Goal: Find specific page/section: Find specific page/section

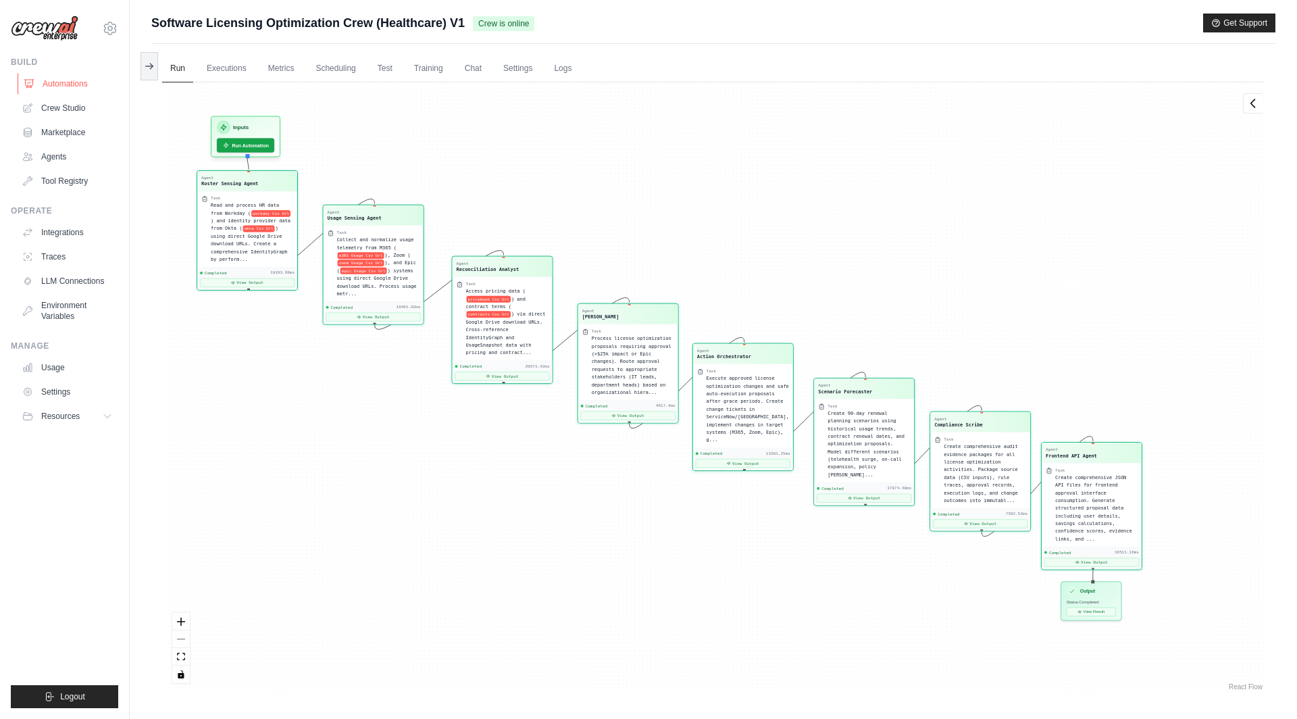
click at [80, 86] on link "Automations" at bounding box center [69, 84] width 102 height 22
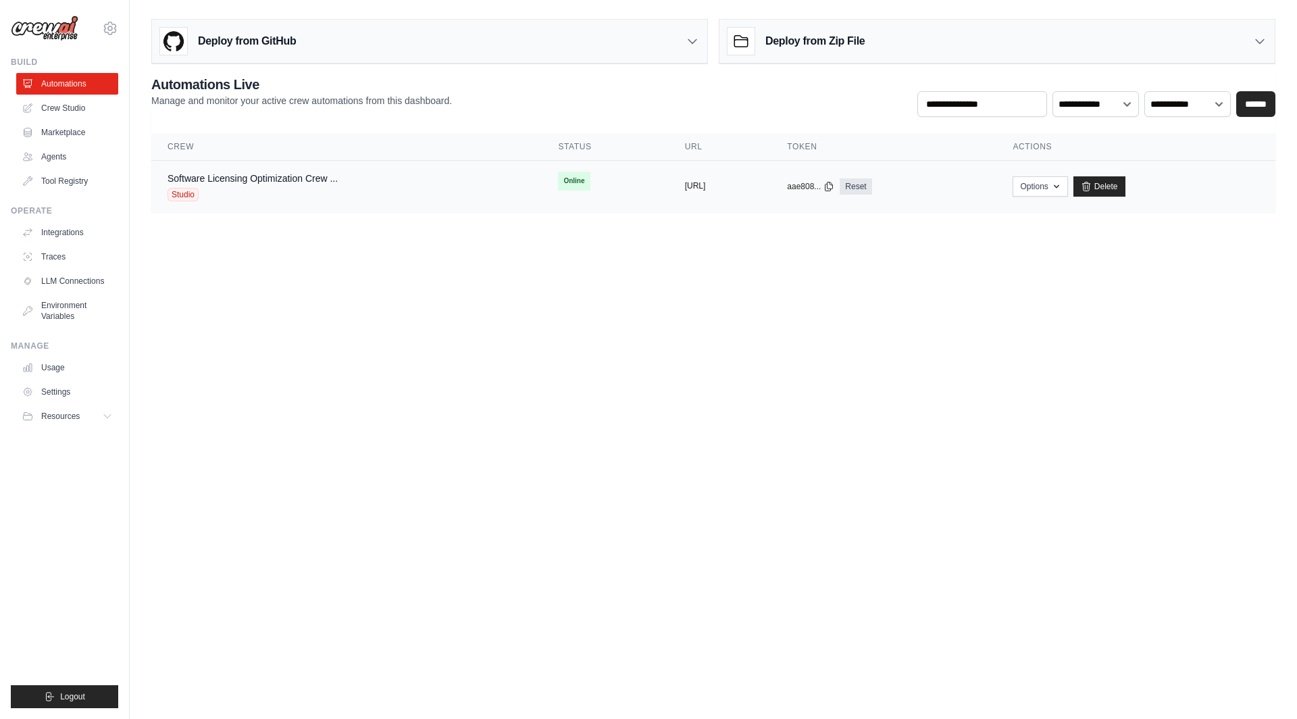
click at [685, 180] on button "[URL]" at bounding box center [695, 185] width 21 height 11
click at [678, 143] on th "URL" at bounding box center [720, 147] width 103 height 28
click at [321, 188] on div "Studio" at bounding box center [253, 195] width 170 height 14
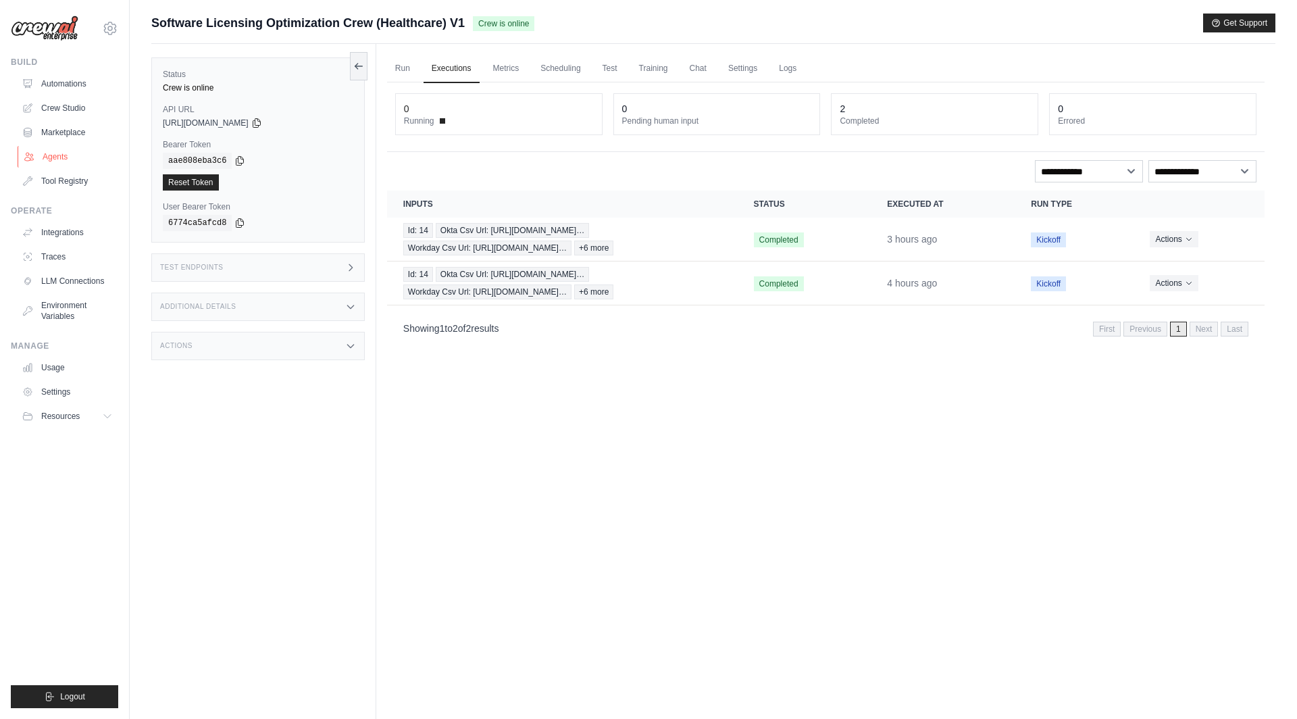
click at [50, 161] on link "Agents" at bounding box center [69, 157] width 102 height 22
